Goal: Complete application form

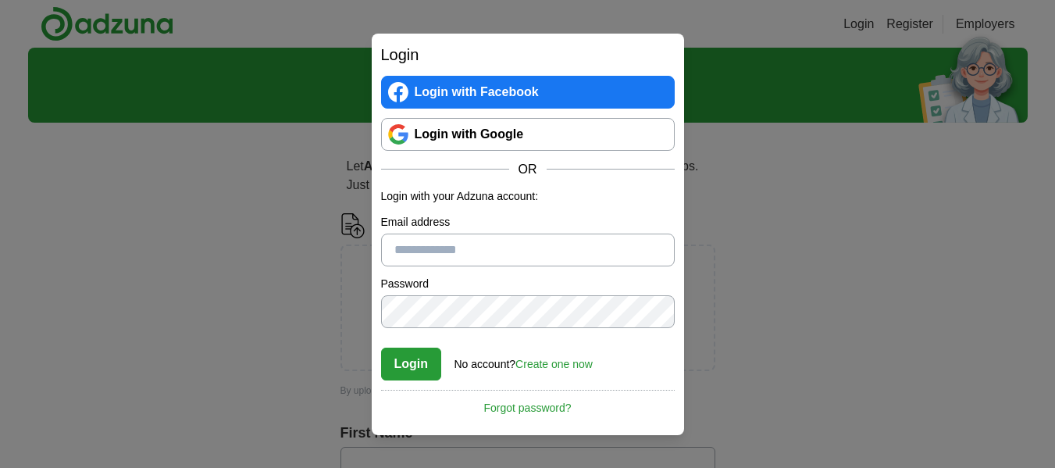
click at [469, 249] on input "Email address" at bounding box center [528, 250] width 294 height 33
type input "**********"
click at [406, 363] on button "Login" at bounding box center [411, 364] width 61 height 33
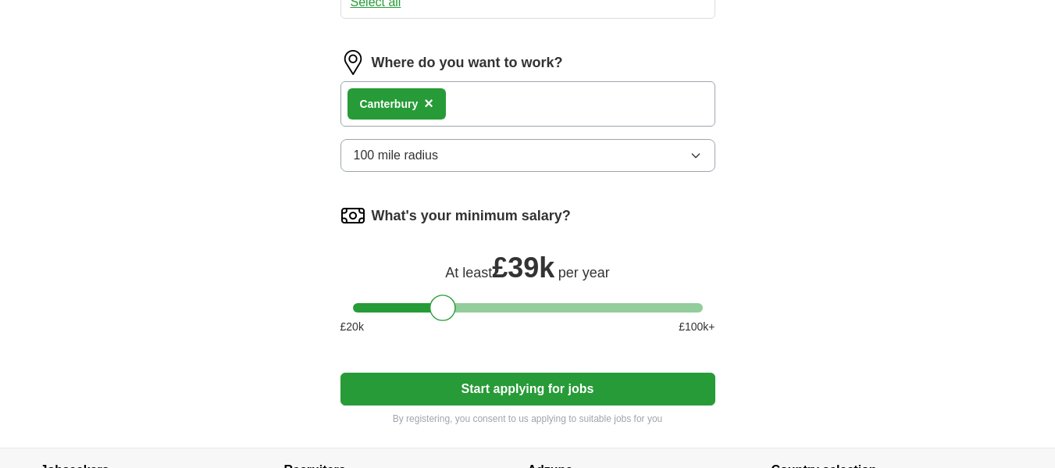
scroll to position [979, 0]
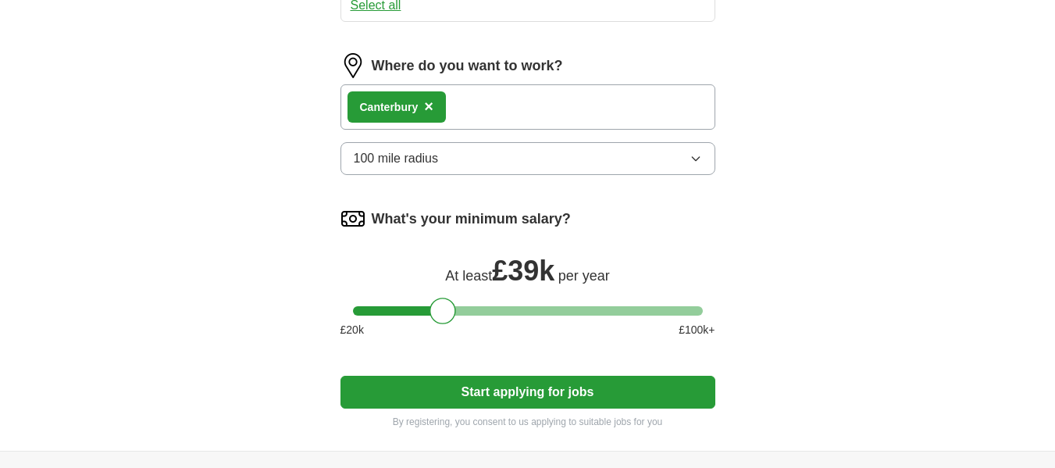
click at [595, 391] on button "Start applying for jobs" at bounding box center [528, 392] width 375 height 33
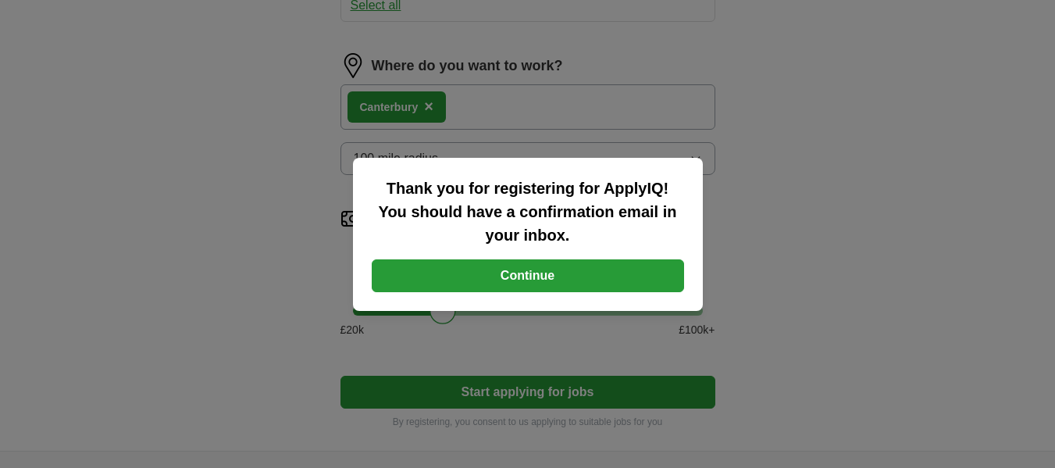
click at [574, 276] on button "Continue" at bounding box center [528, 275] width 312 height 33
